Goal: Navigation & Orientation: Go to known website

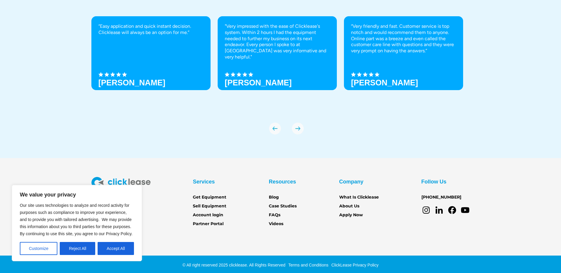
scroll to position [2061, 0]
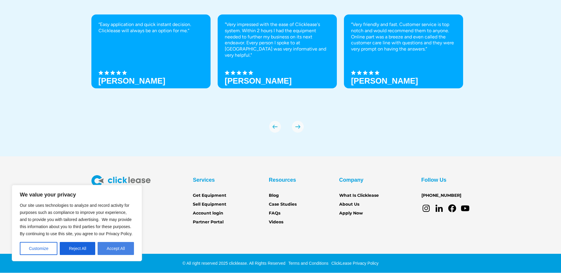
click at [113, 248] on button "Accept All" at bounding box center [116, 248] width 36 height 13
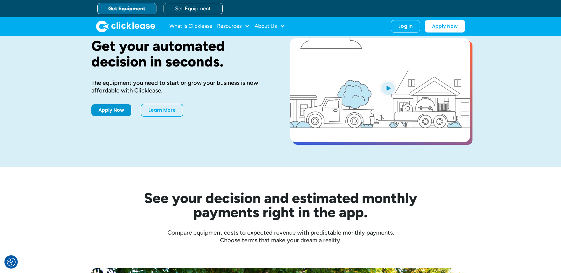
scroll to position [0, 0]
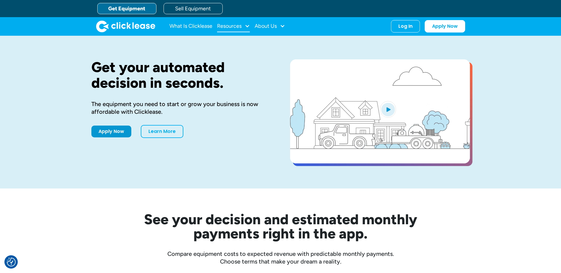
click at [231, 26] on div "Resources" at bounding box center [229, 26] width 25 height 0
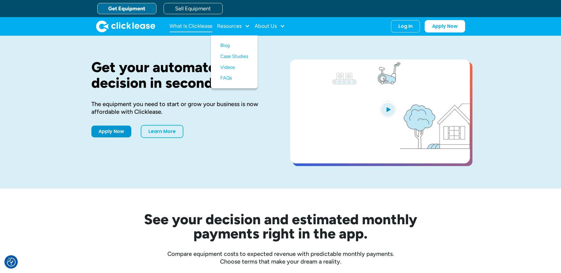
click at [197, 25] on link "What Is Clicklease" at bounding box center [190, 26] width 43 height 12
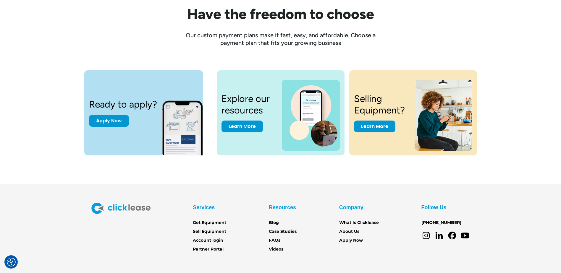
scroll to position [795, 0]
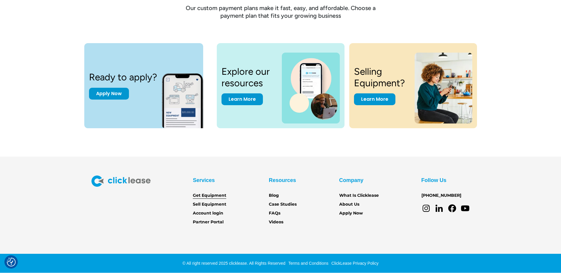
click at [209, 195] on link "Get Equipment" at bounding box center [209, 195] width 33 height 7
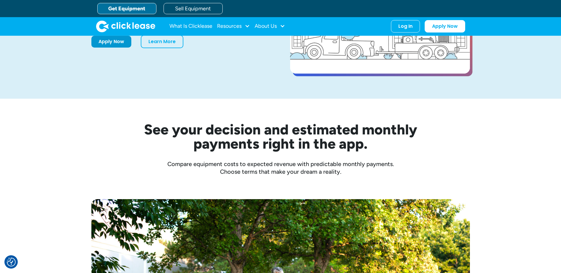
scroll to position [89, 0]
